Goal: Information Seeking & Learning: Learn about a topic

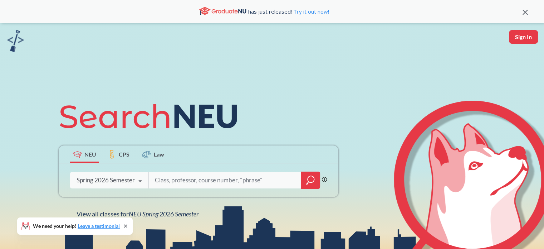
click at [136, 184] on icon at bounding box center [140, 181] width 14 height 20
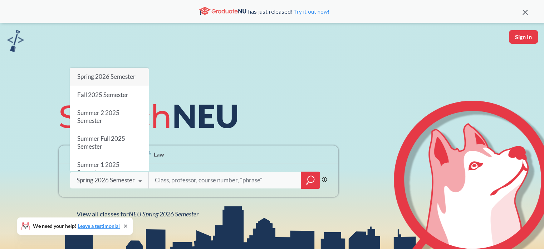
click at [212, 175] on input "search" at bounding box center [225, 179] width 142 height 15
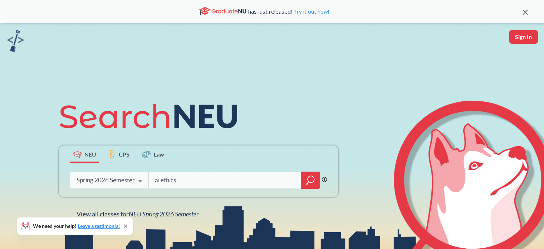
type input "ai ethics"
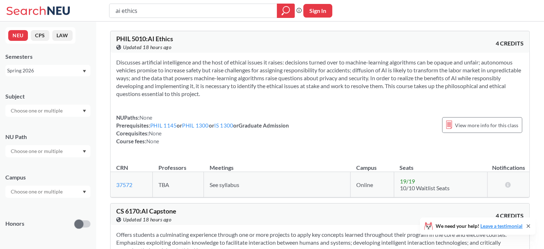
click at [216, 7] on input "ai ethics" at bounding box center [193, 11] width 157 height 12
type input "human computer interaction"
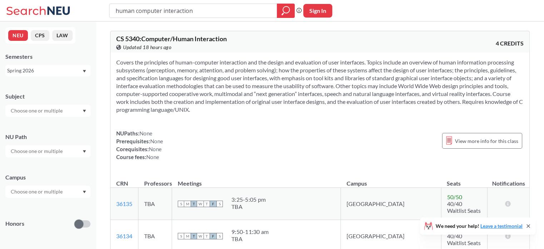
type input "ai ethics"
